Goal: Navigation & Orientation: Find specific page/section

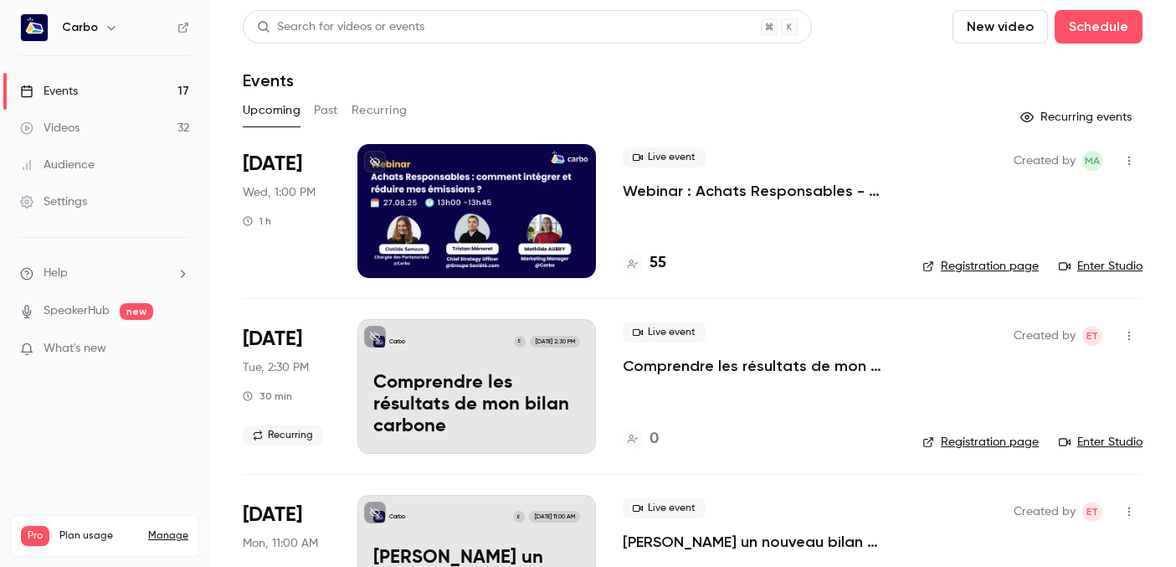
click at [454, 220] on div at bounding box center [477, 211] width 239 height 134
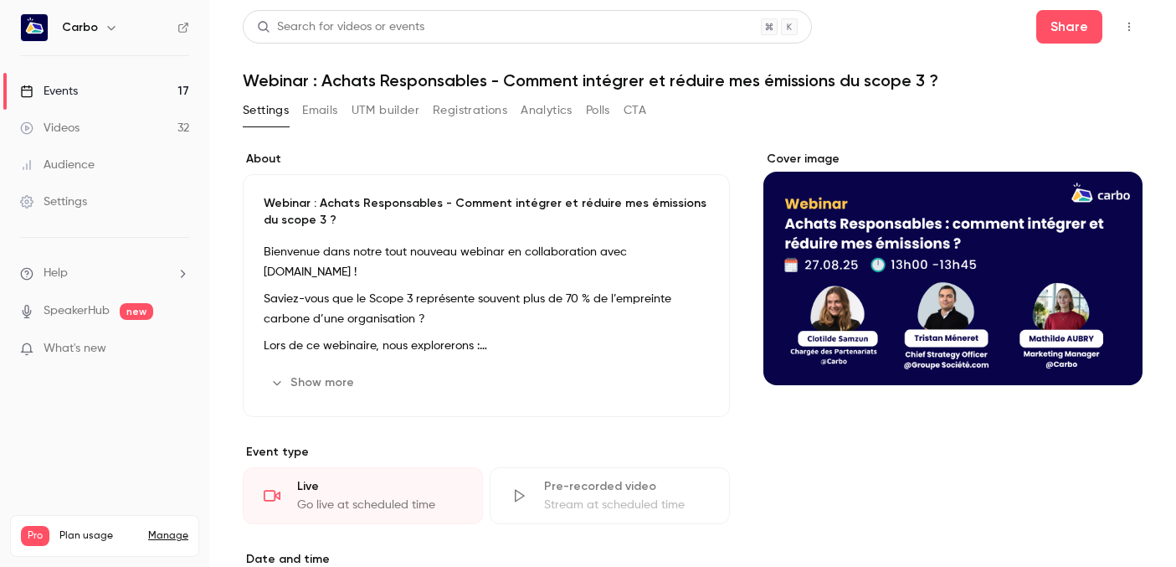
click at [471, 103] on button "Registrations" at bounding box center [470, 110] width 75 height 27
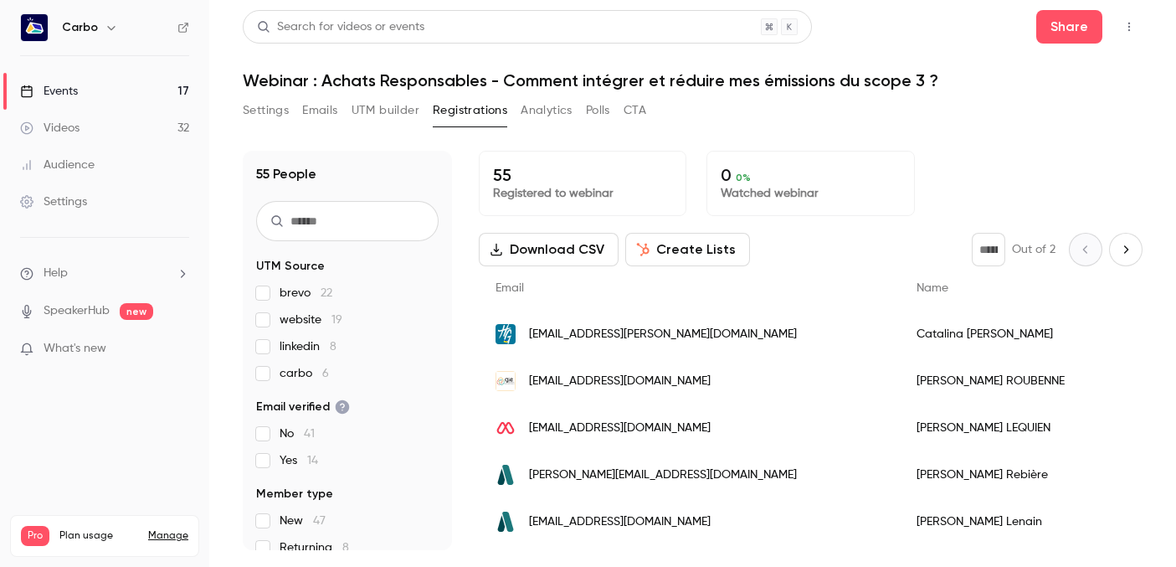
click at [276, 116] on button "Settings" at bounding box center [266, 110] width 46 height 27
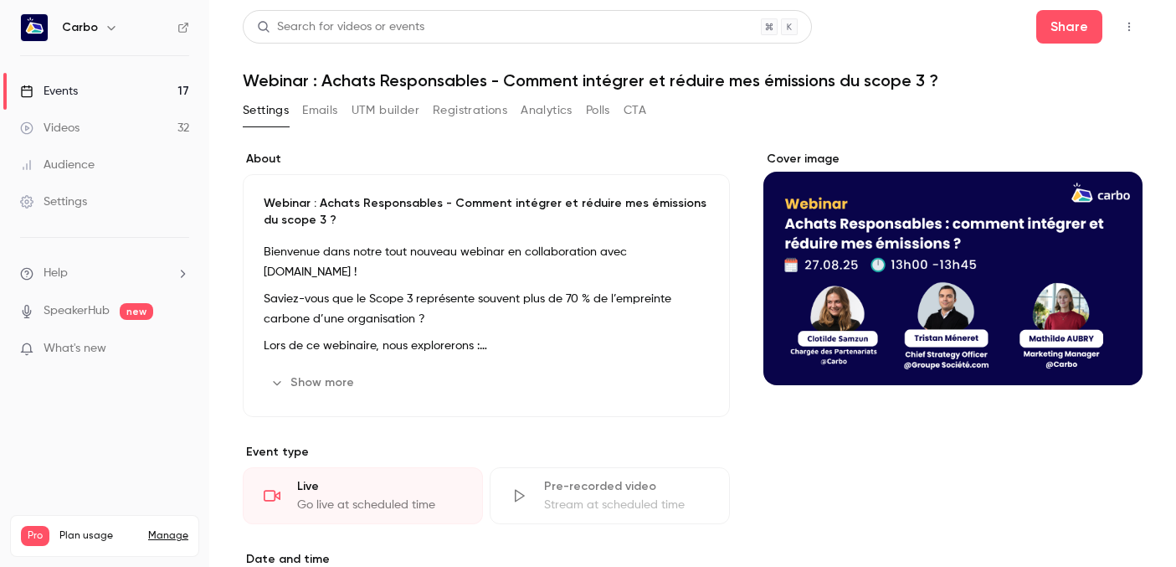
click at [147, 95] on link "Events 17" at bounding box center [104, 91] width 209 height 37
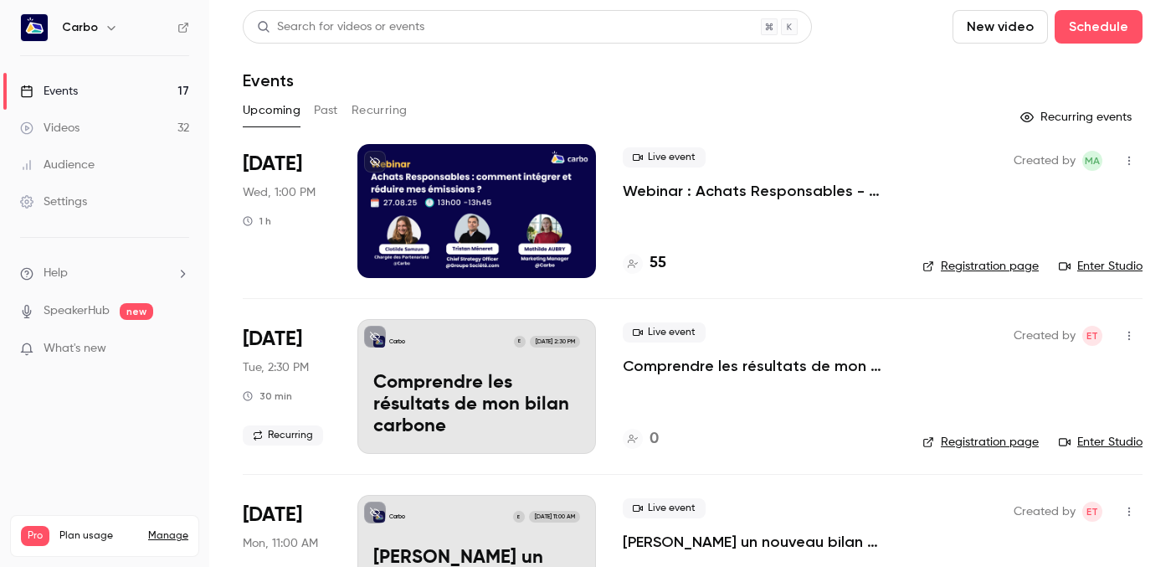
click at [337, 107] on button "Past" at bounding box center [326, 110] width 24 height 27
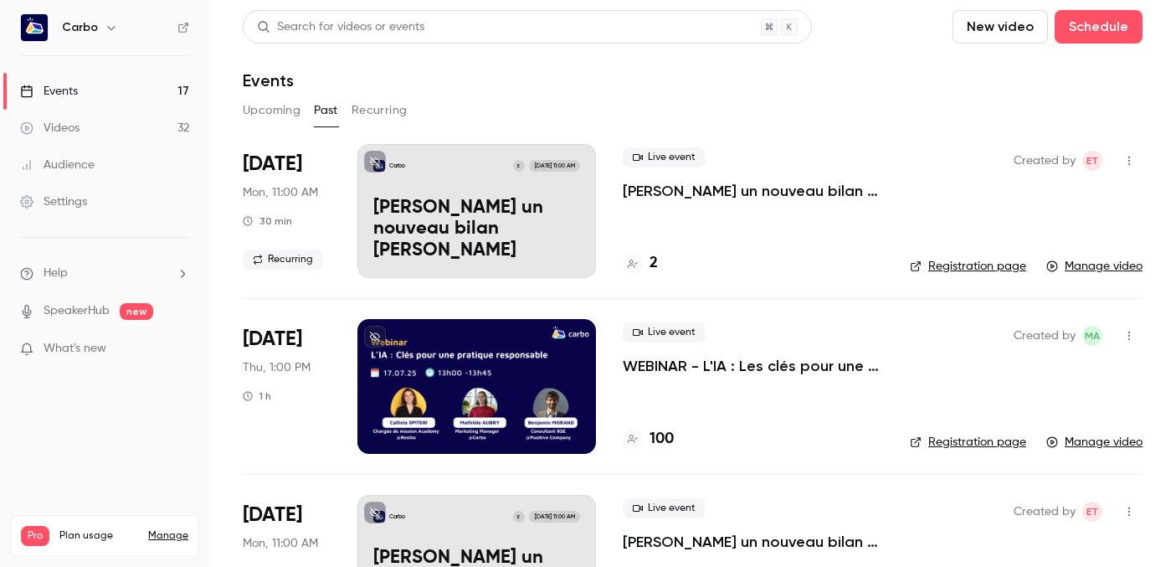
click at [257, 116] on button "Upcoming" at bounding box center [272, 110] width 58 height 27
